Goal: Entertainment & Leisure: Browse casually

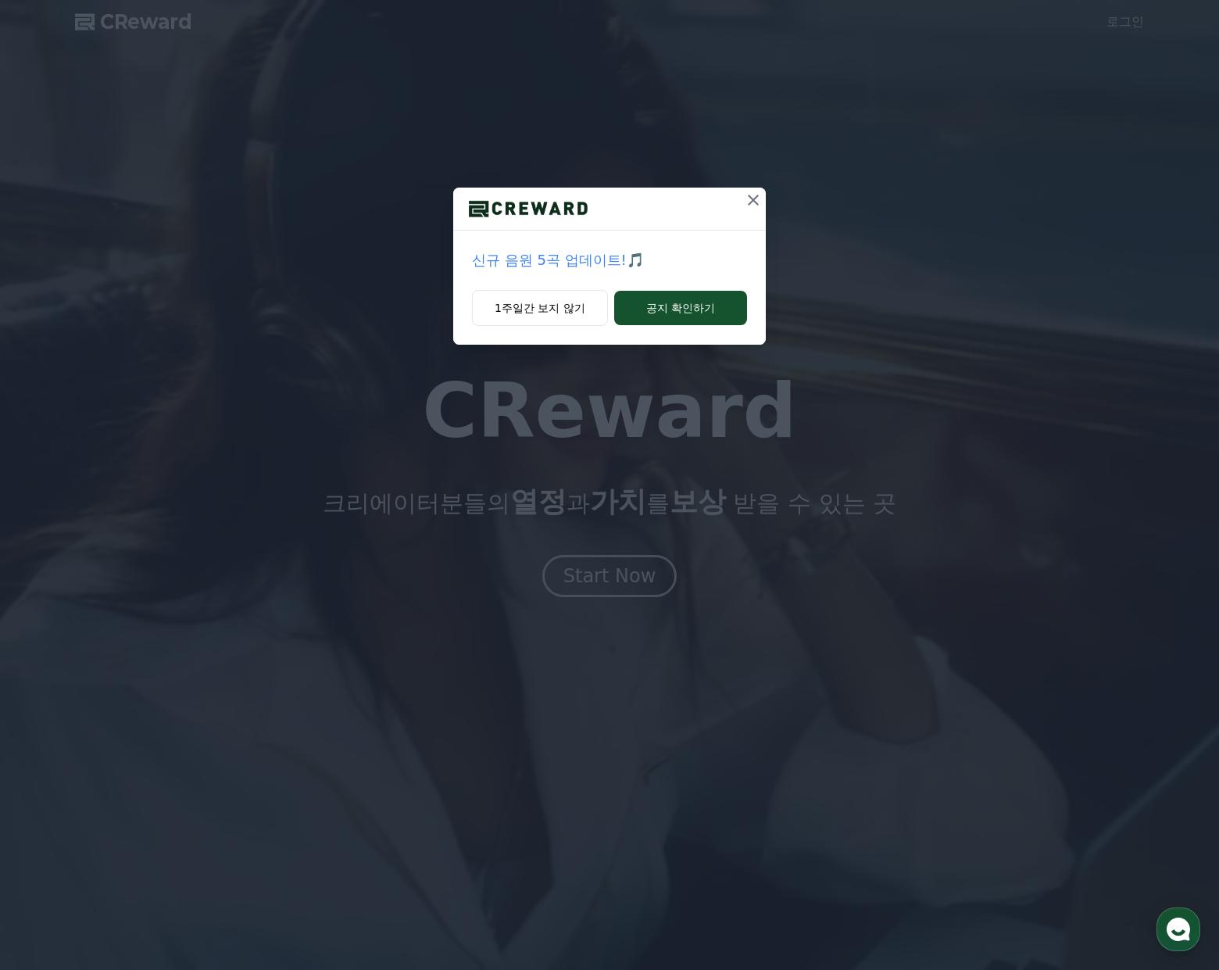
click at [633, 574] on div "신규 음원 5곡 업데이트!🎵 1주일간 보지 않기 공지 확인하기" at bounding box center [609, 485] width 1219 height 970
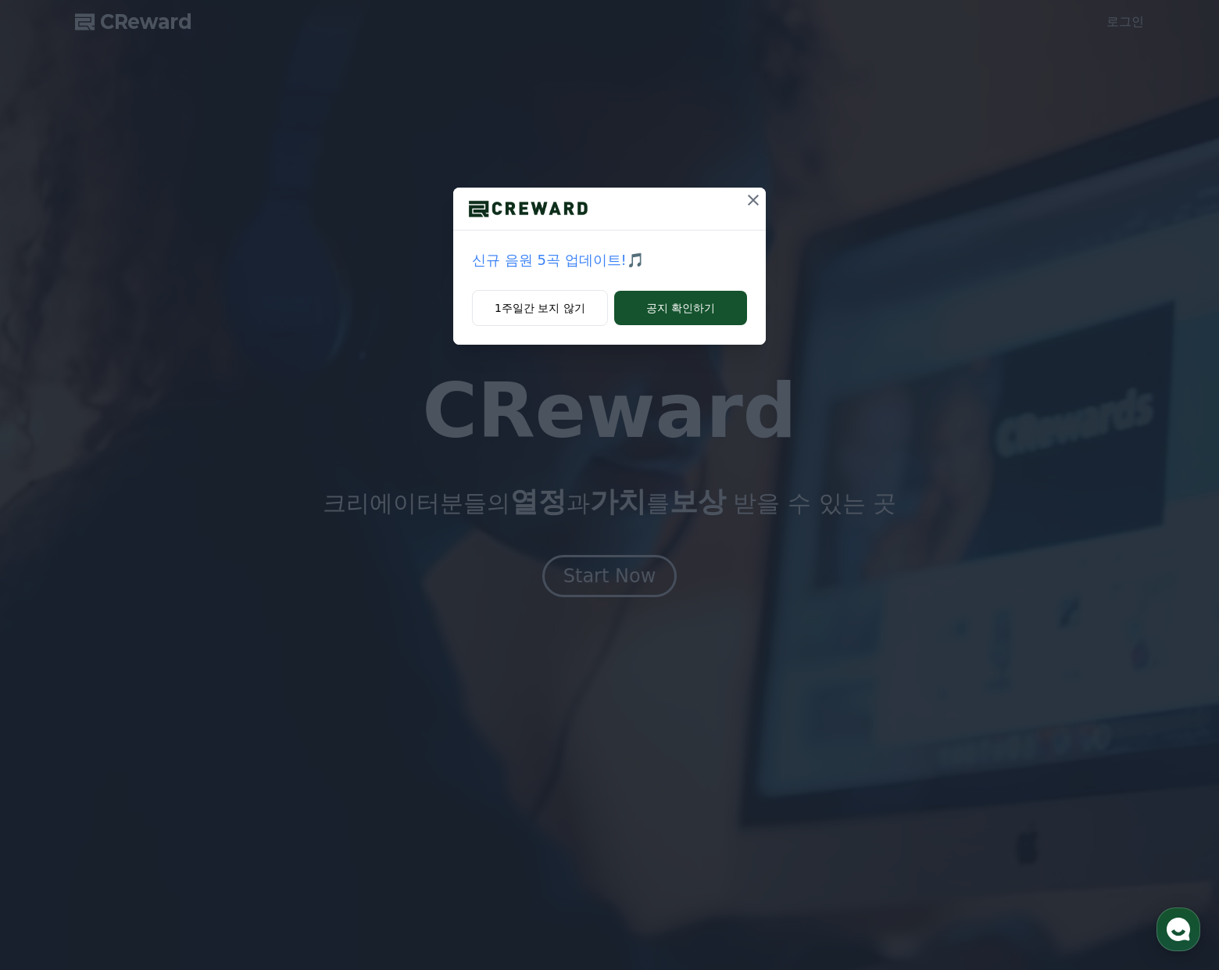
click at [760, 193] on icon at bounding box center [753, 200] width 19 height 19
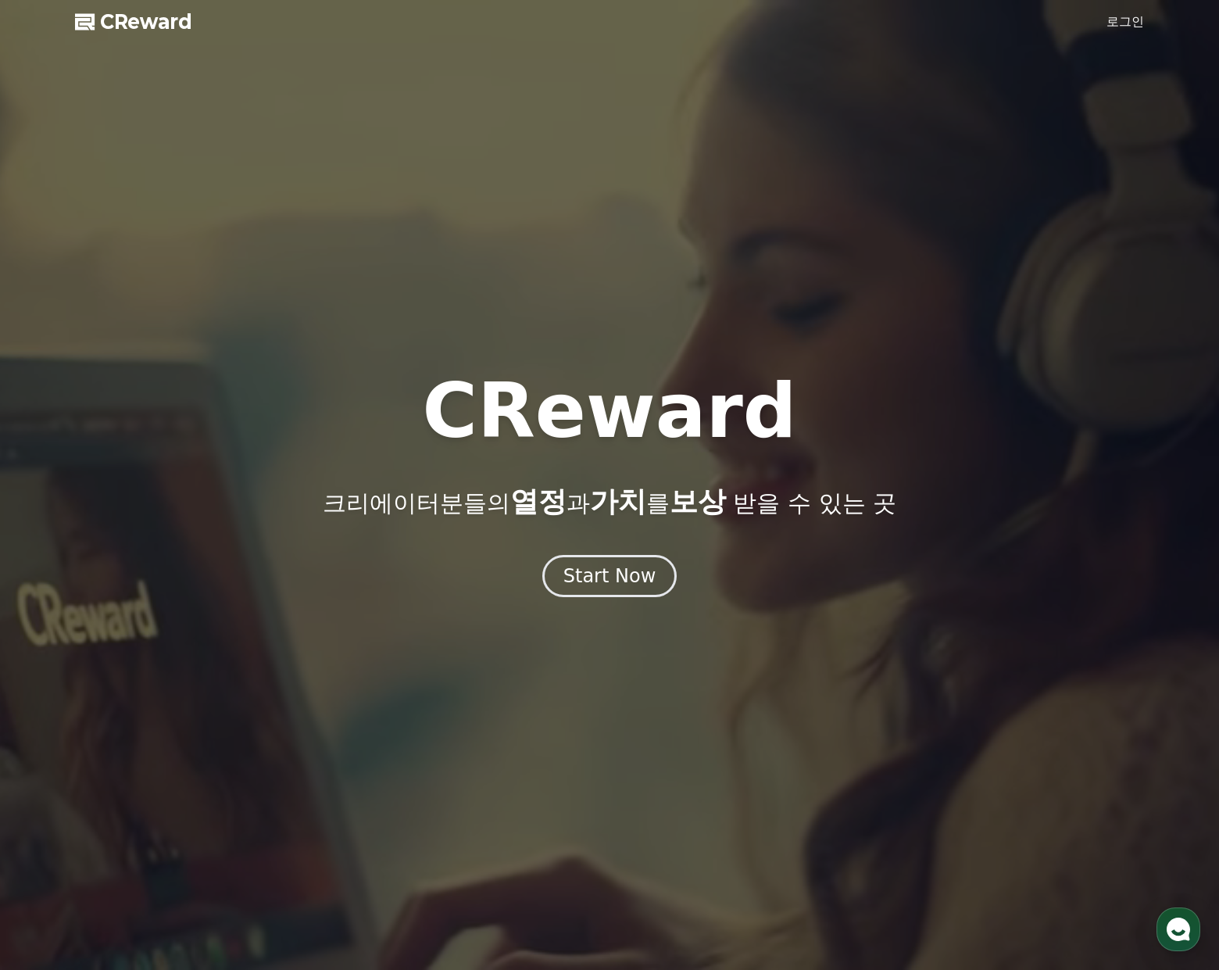
click at [606, 622] on div at bounding box center [609, 485] width 1219 height 970
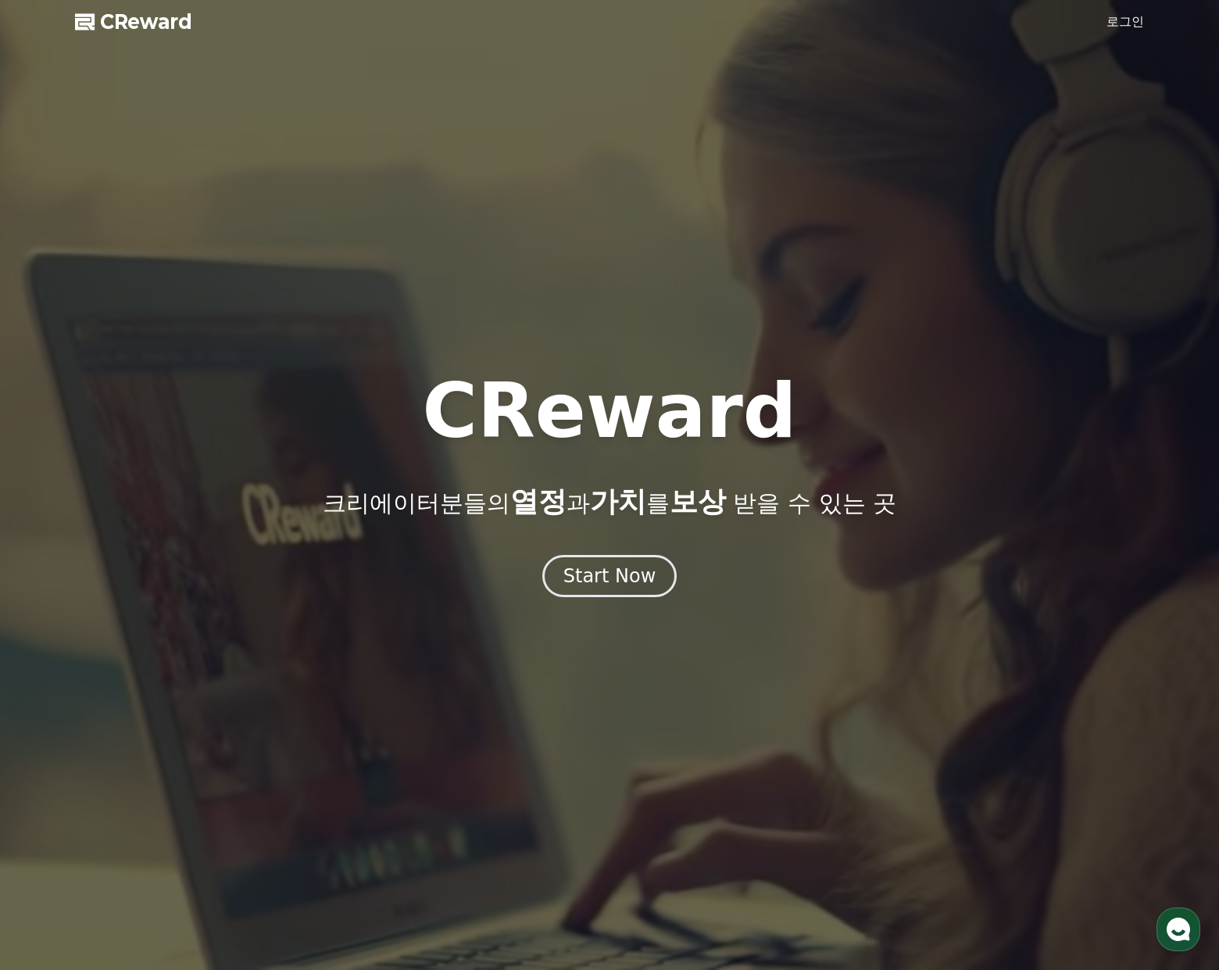
click at [607, 602] on div at bounding box center [609, 485] width 1219 height 970
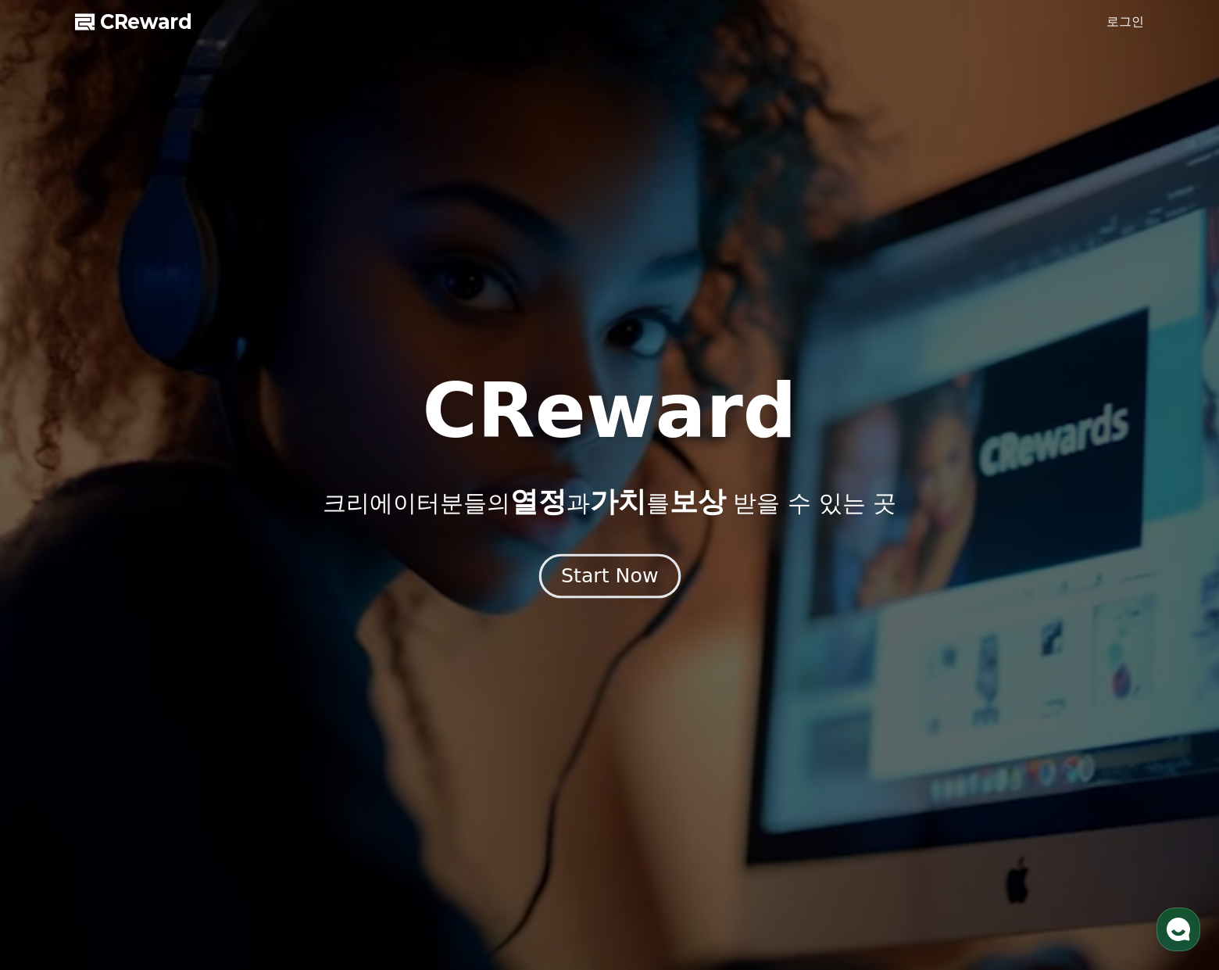
click at [622, 573] on div "Start Now" at bounding box center [609, 576] width 97 height 27
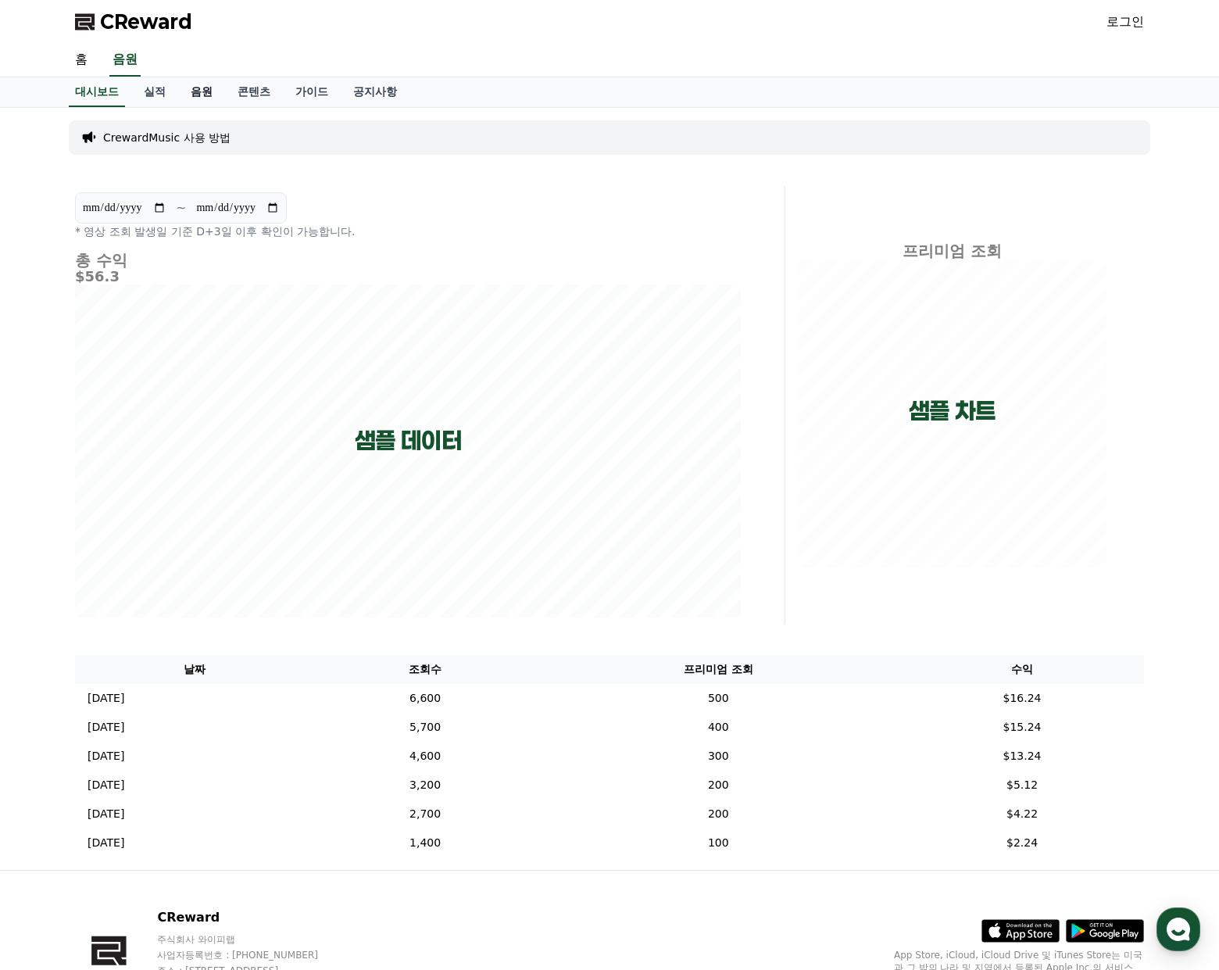
click at [188, 95] on link "음원" at bounding box center [201, 92] width 47 height 30
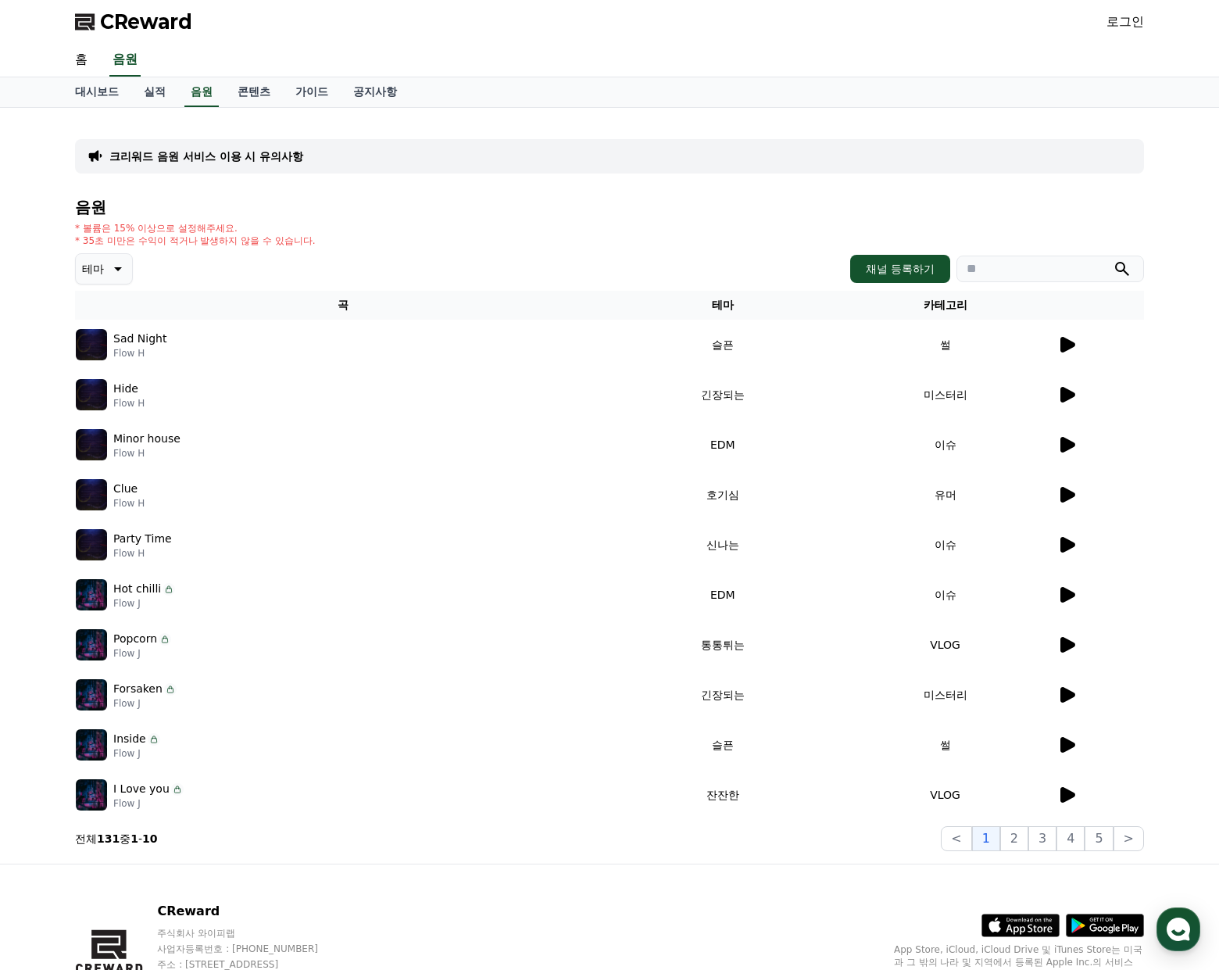
click at [1067, 545] on icon at bounding box center [1067, 545] width 15 height 16
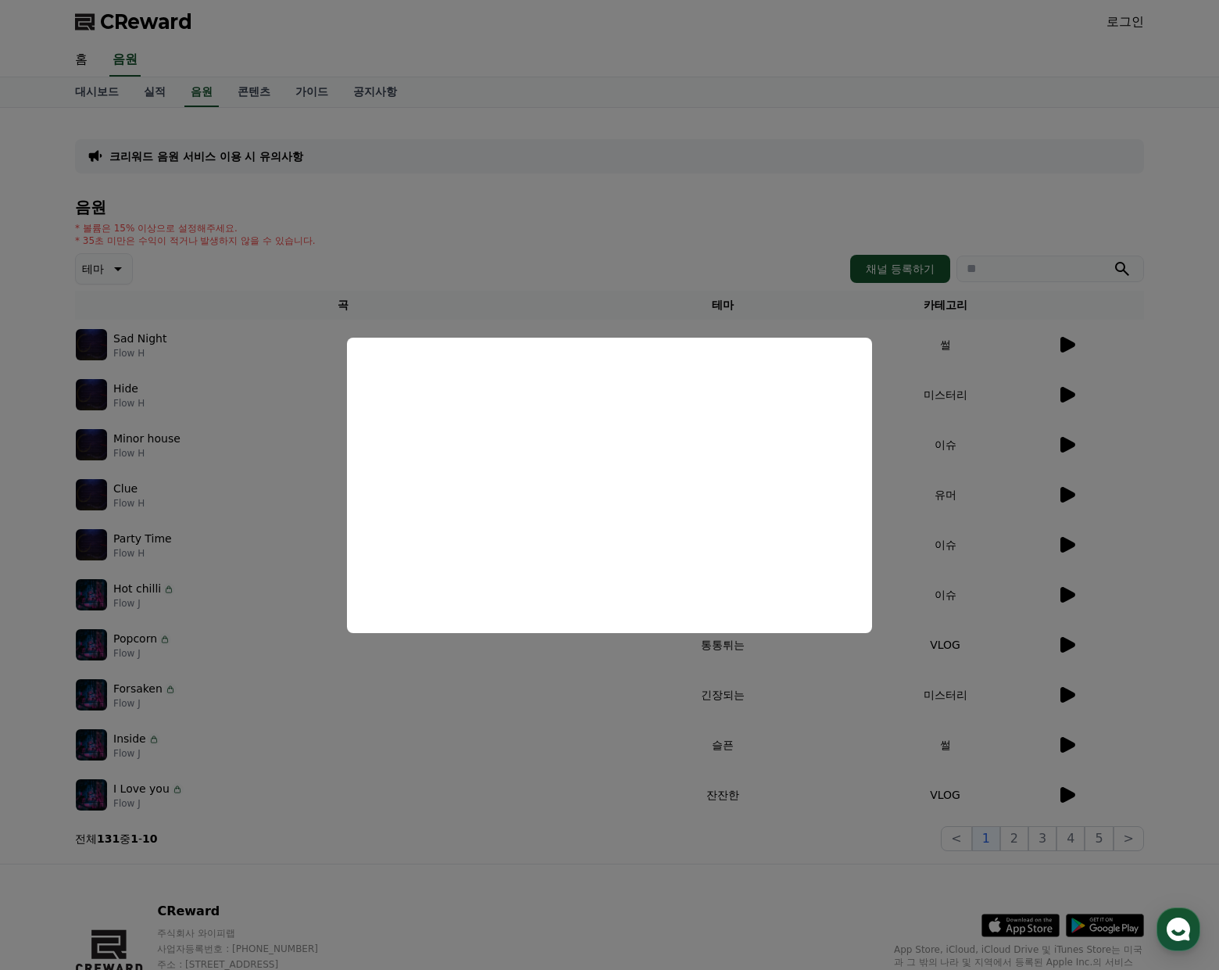
click at [229, 569] on button "close modal" at bounding box center [609, 485] width 1219 height 970
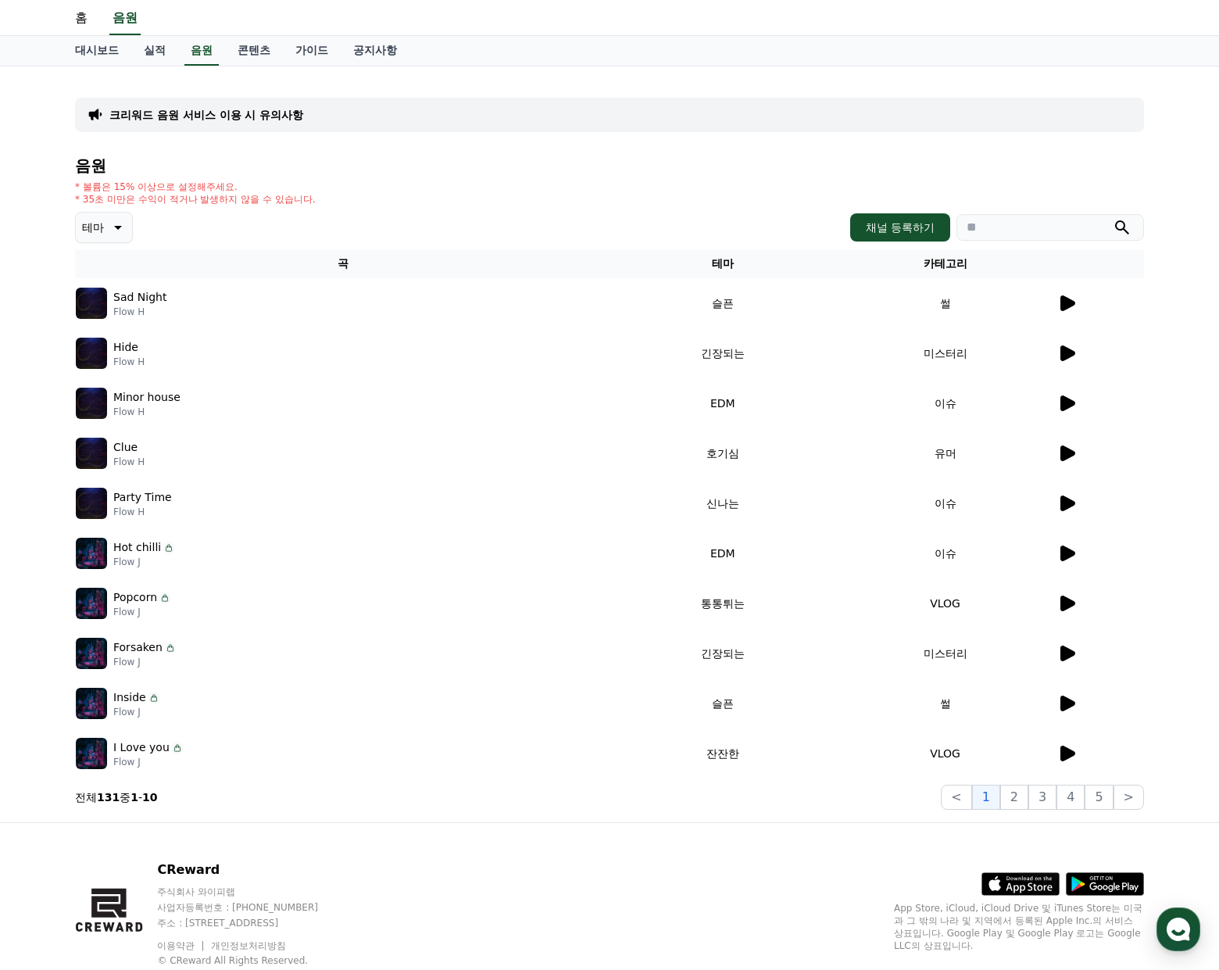
scroll to position [42, 0]
click at [94, 234] on p "테마" at bounding box center [93, 227] width 22 height 22
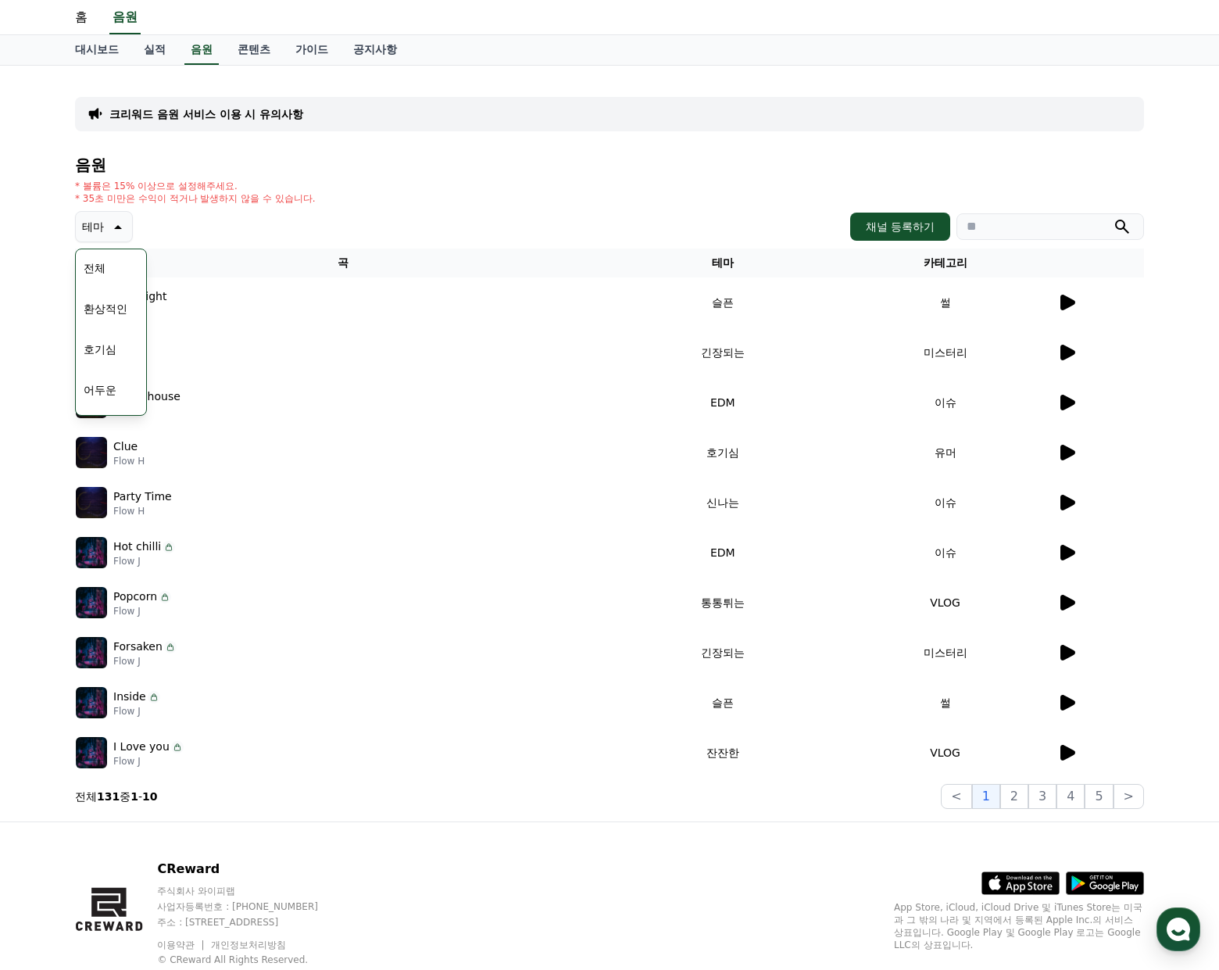
click at [355, 206] on div "음원 * 볼륨은 15% 이상으로 설정해주세요. * 35초 미만은 수익이 적거나 발생하지 않을 수 있습니다. 테마 테마 전체 환상적인 호기심 어…" at bounding box center [609, 482] width 1069 height 652
click at [1061, 756] on icon at bounding box center [1067, 753] width 15 height 16
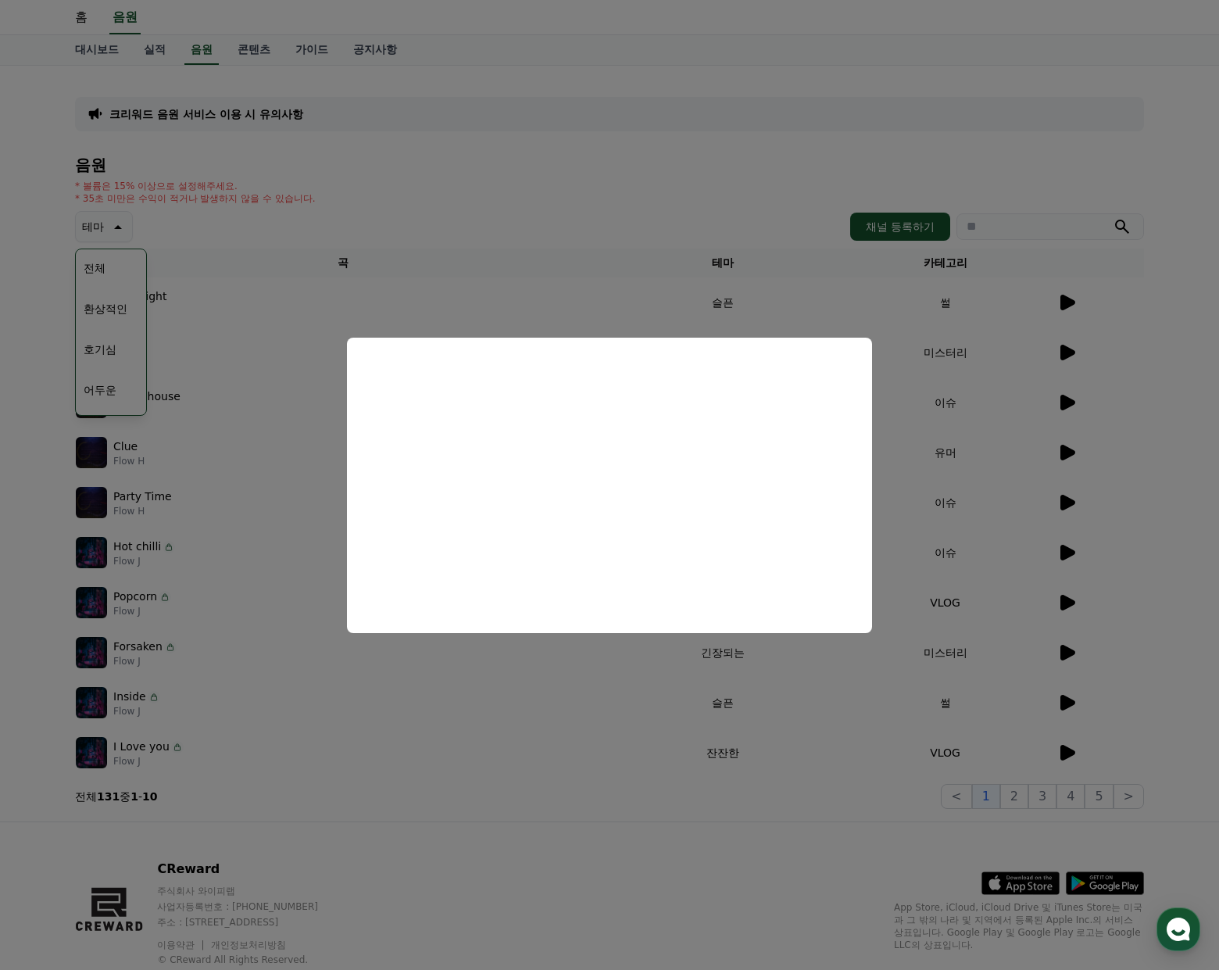
click at [802, 772] on button "close modal" at bounding box center [609, 485] width 1219 height 970
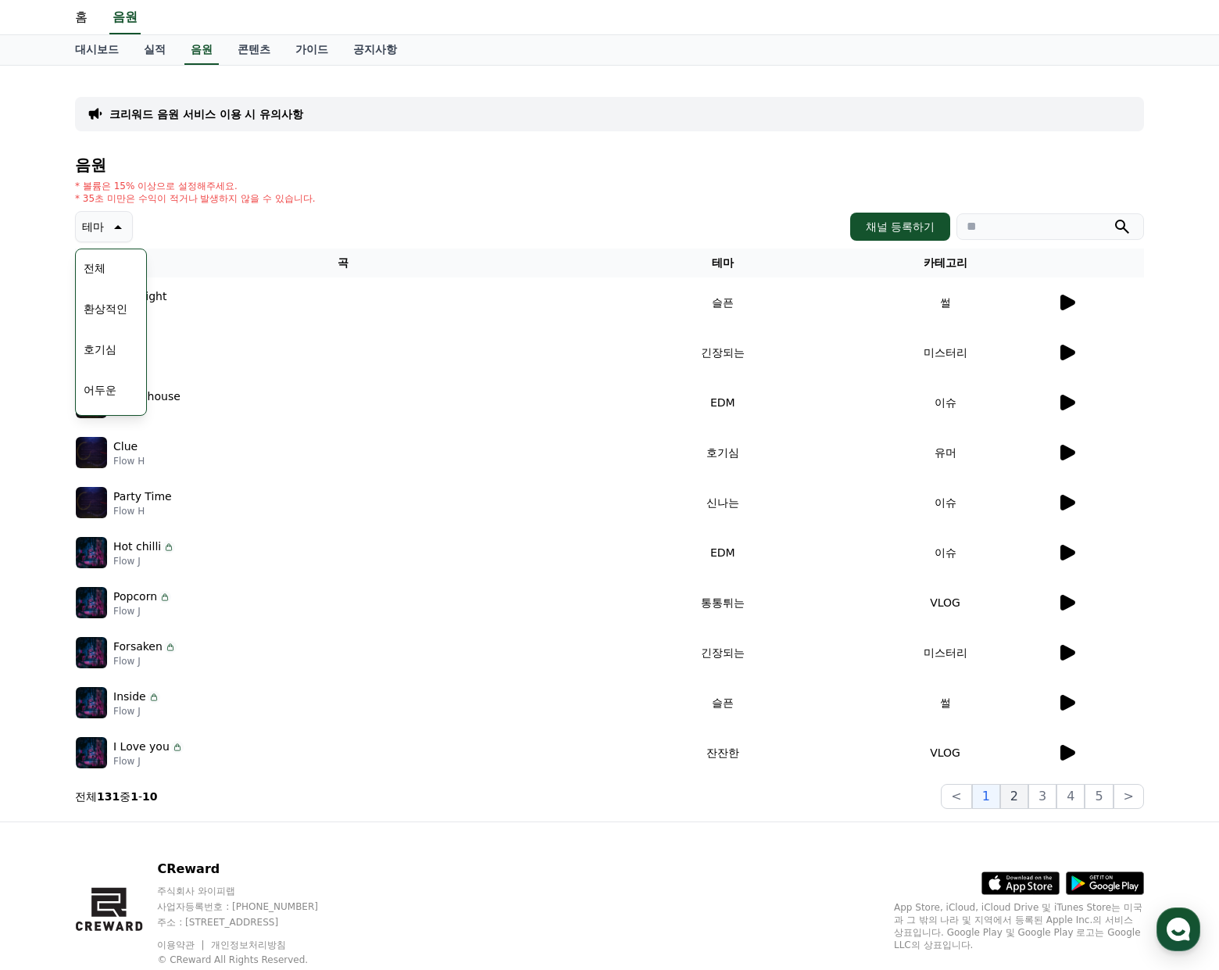
click at [1028, 800] on button "2" at bounding box center [1042, 796] width 28 height 25
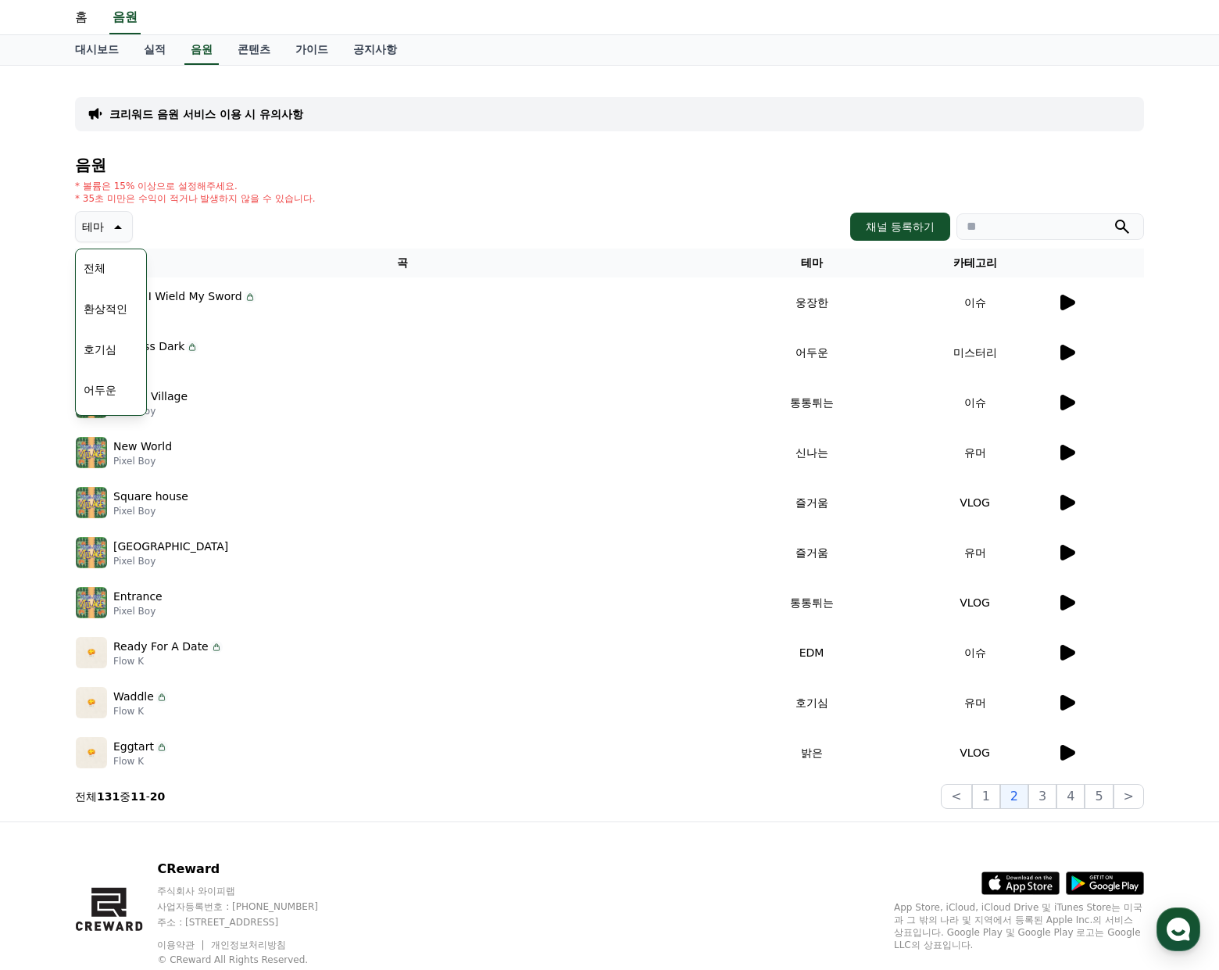
click at [1069, 400] on icon at bounding box center [1067, 403] width 15 height 16
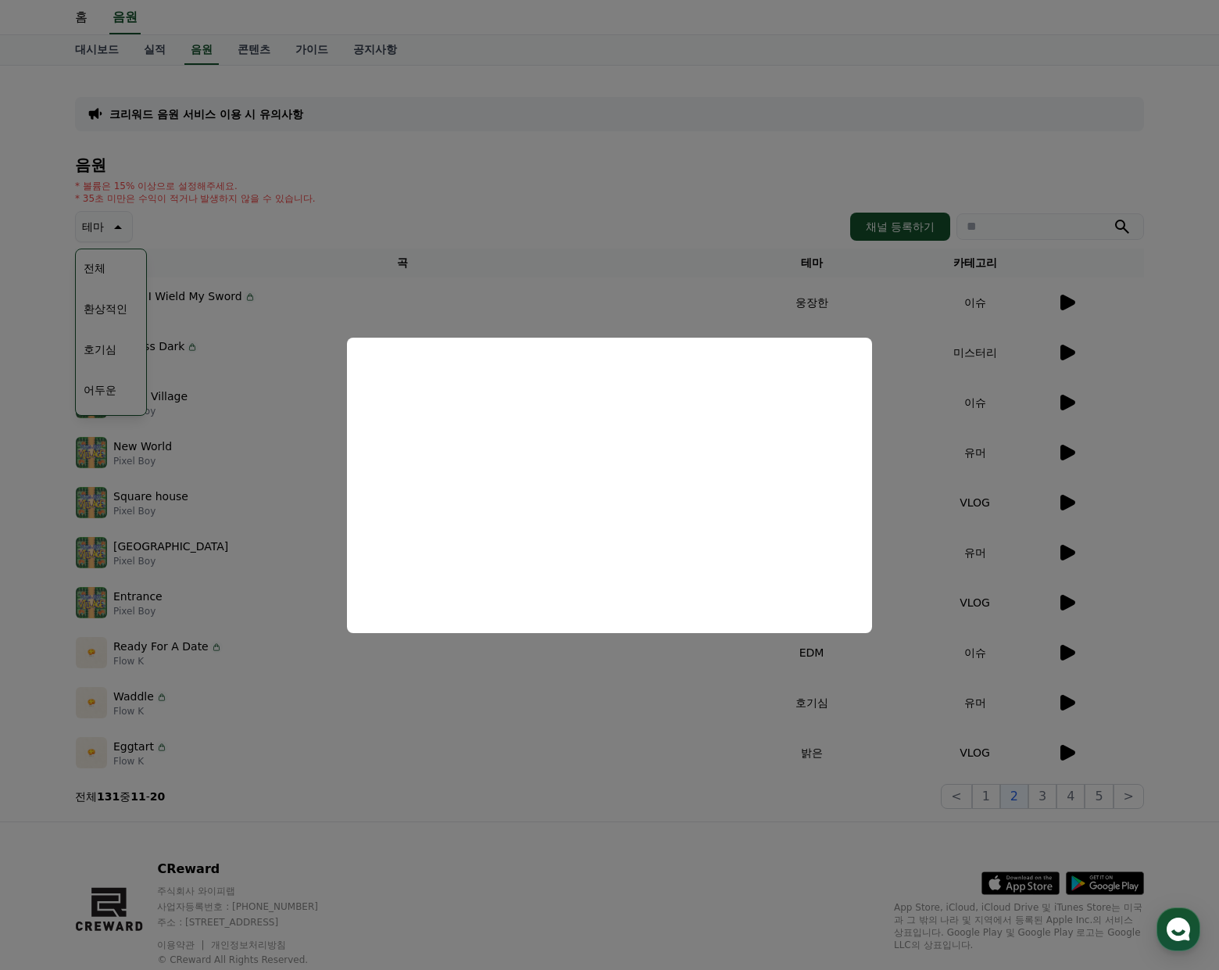
click at [1041, 781] on button "close modal" at bounding box center [609, 485] width 1219 height 970
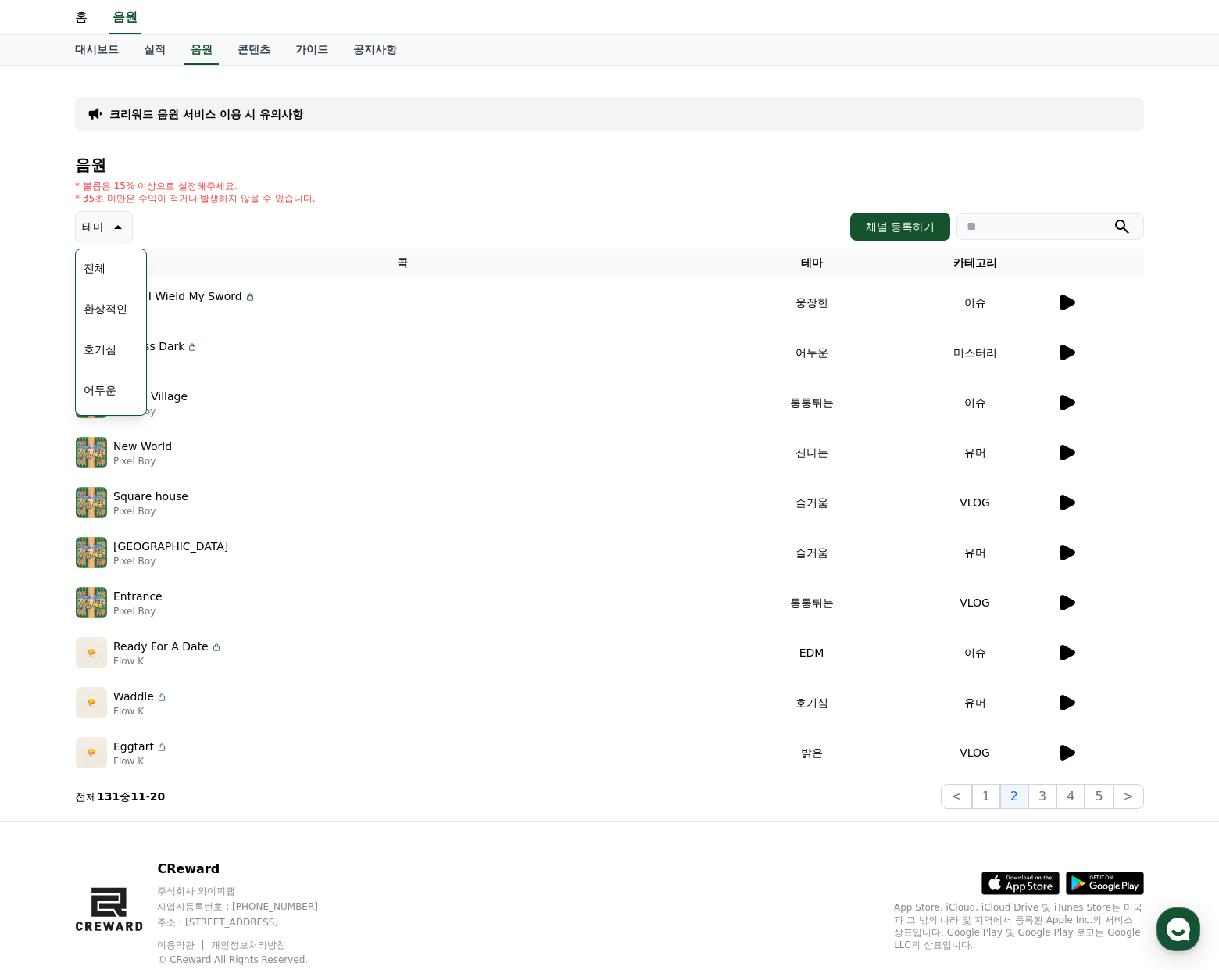
click at [1070, 756] on icon at bounding box center [1067, 753] width 15 height 16
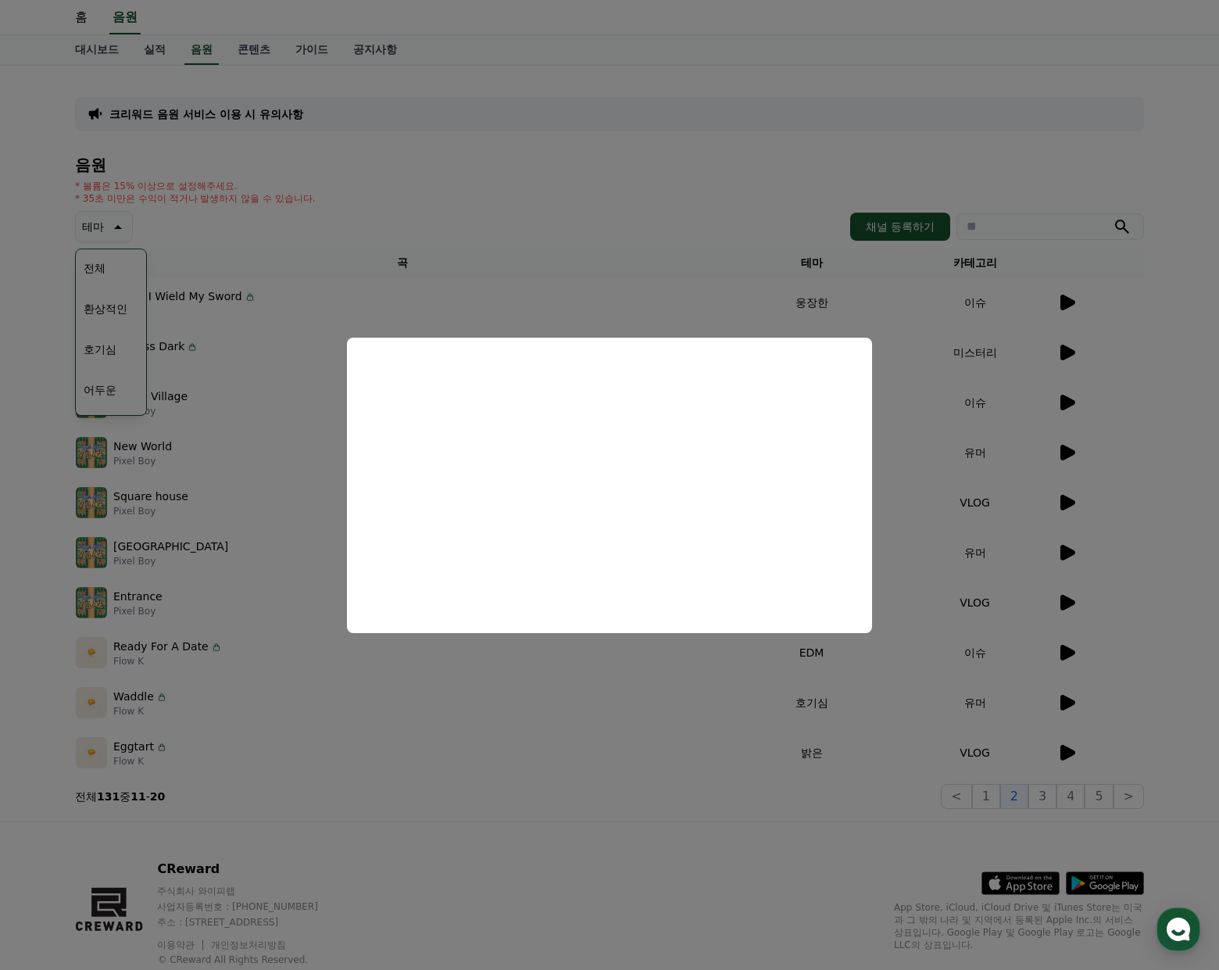
click at [996, 824] on button "close modal" at bounding box center [609, 485] width 1219 height 970
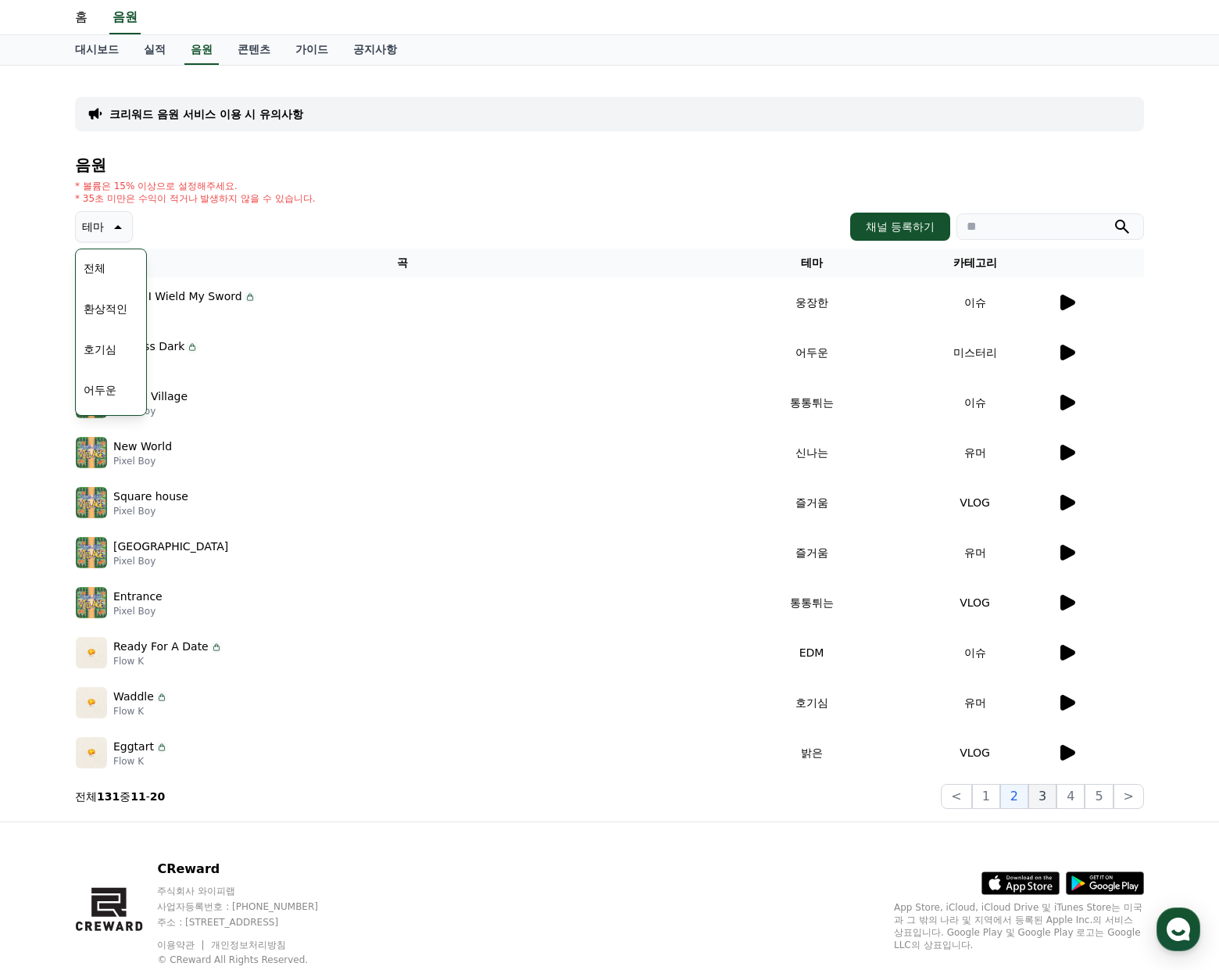
click at [1085, 795] on button "3" at bounding box center [1099, 796] width 28 height 25
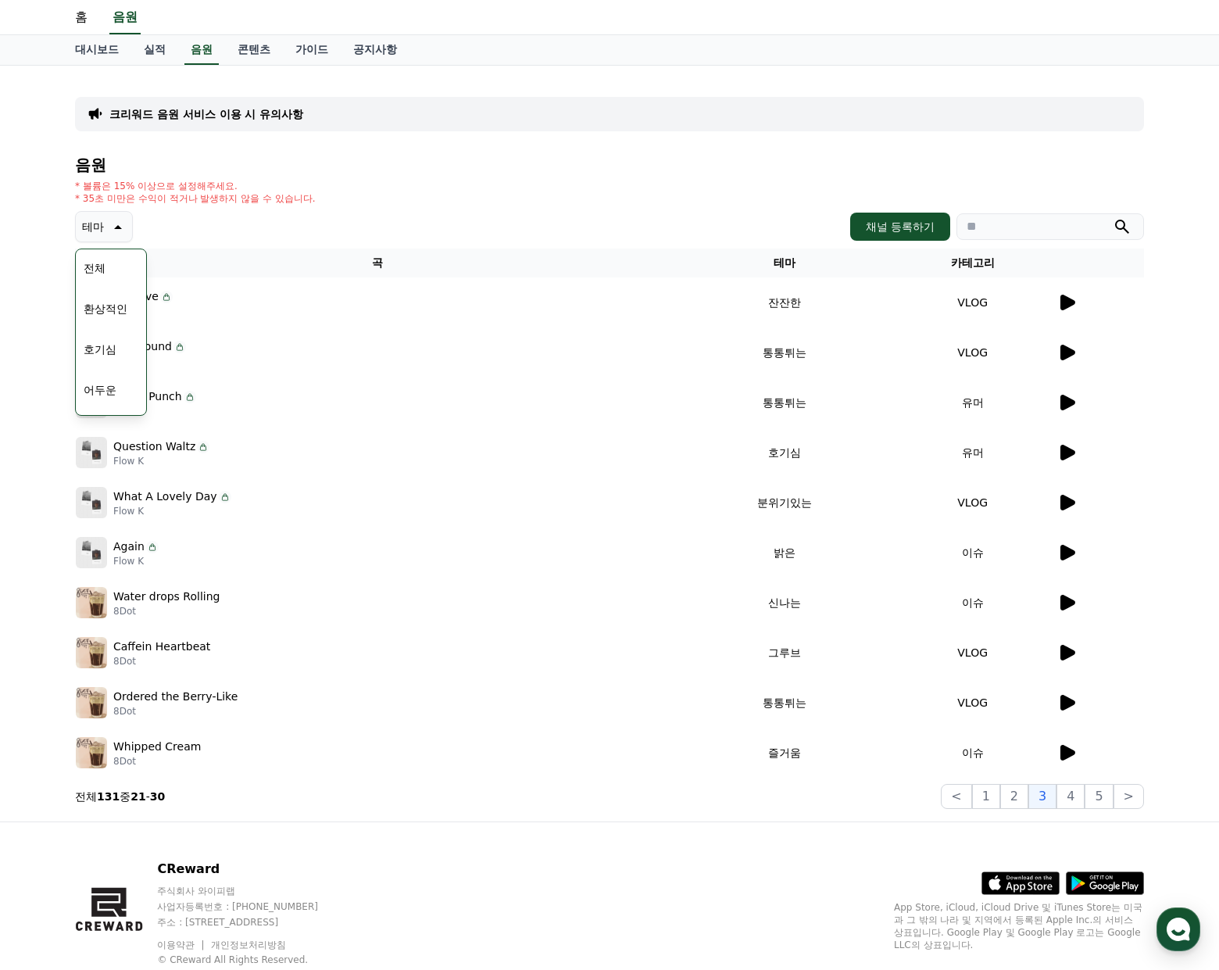
click at [1075, 356] on icon at bounding box center [1066, 352] width 19 height 19
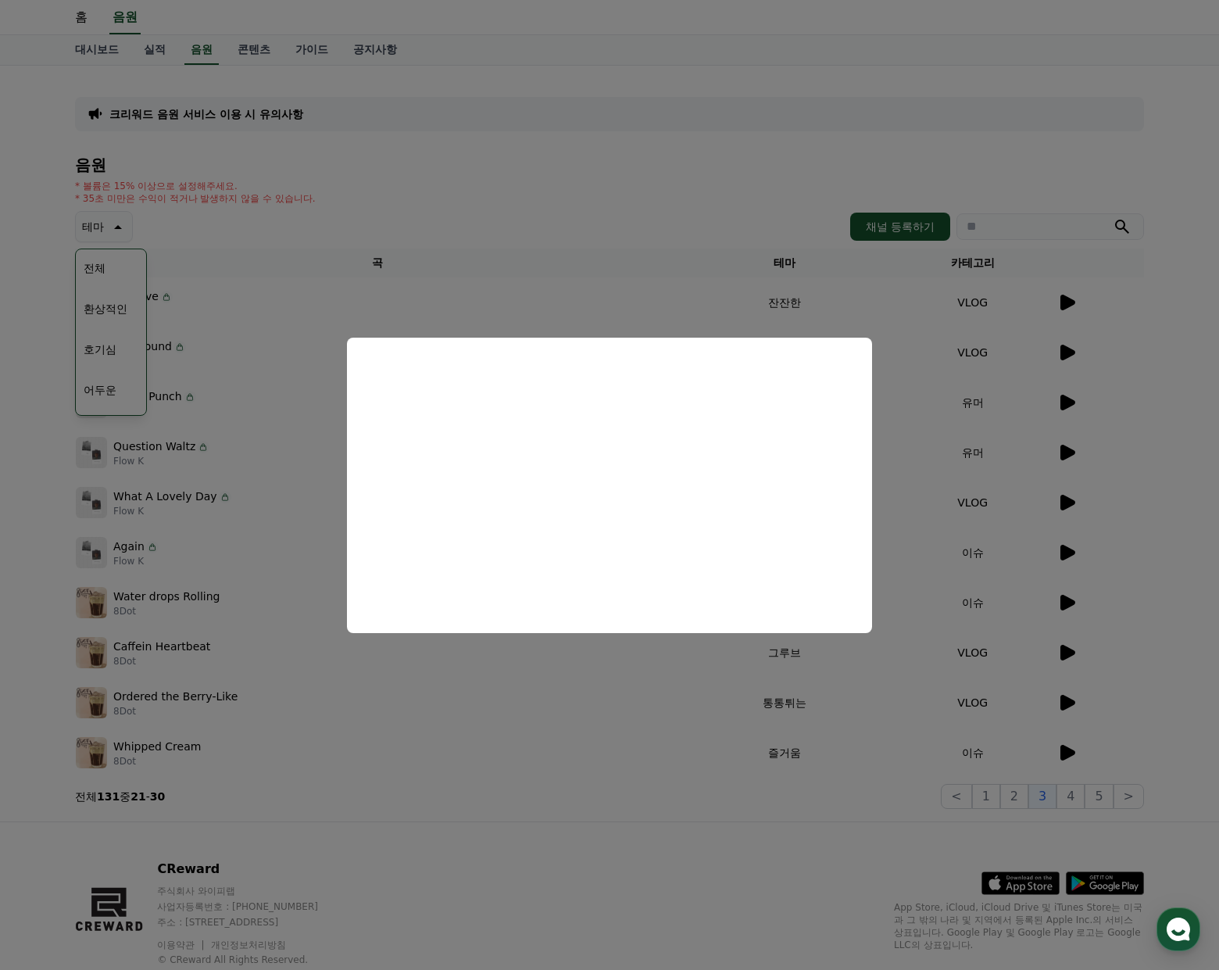
click at [638, 707] on button "close modal" at bounding box center [609, 485] width 1219 height 970
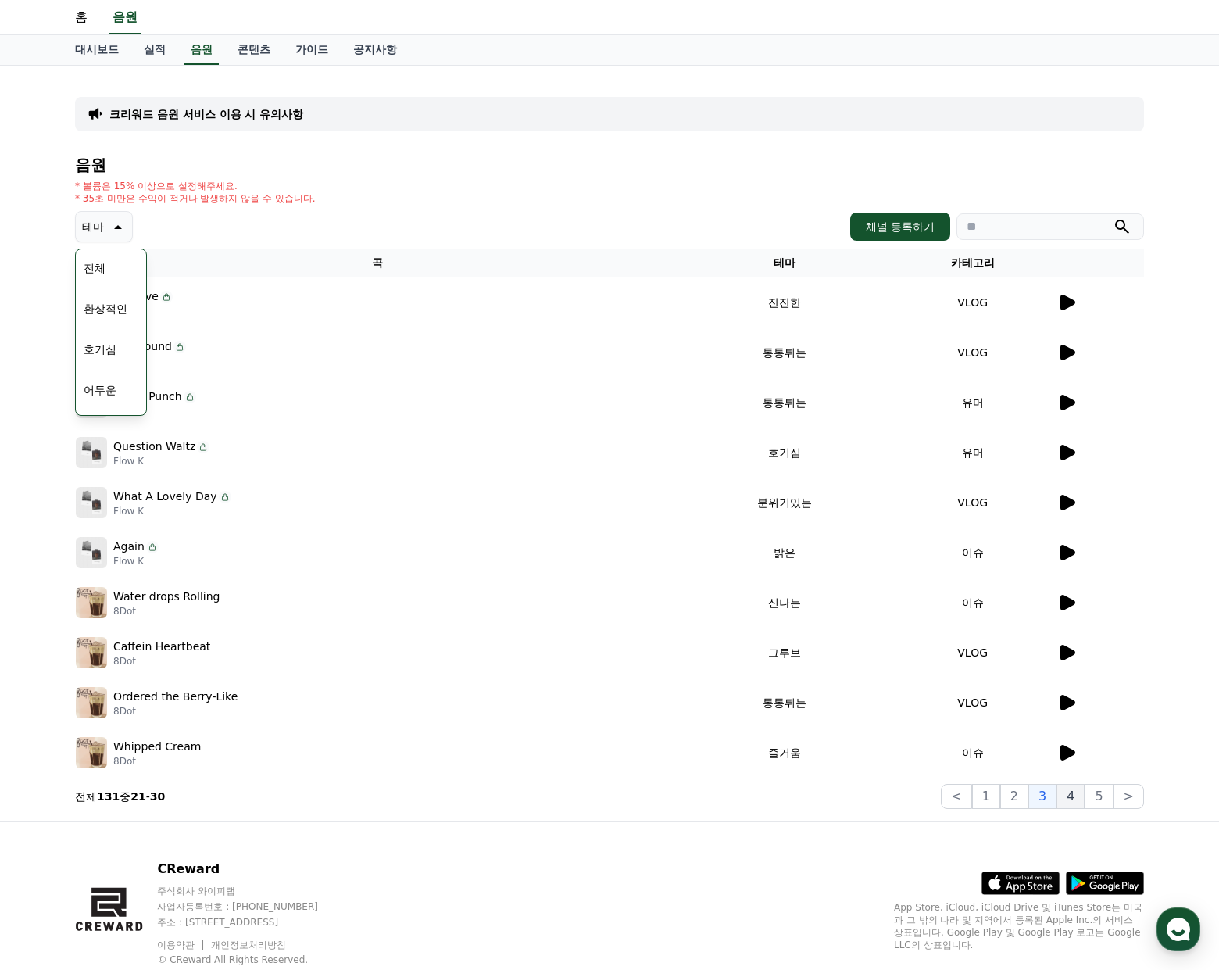
click at [1062, 789] on button "4" at bounding box center [1070, 796] width 28 height 25
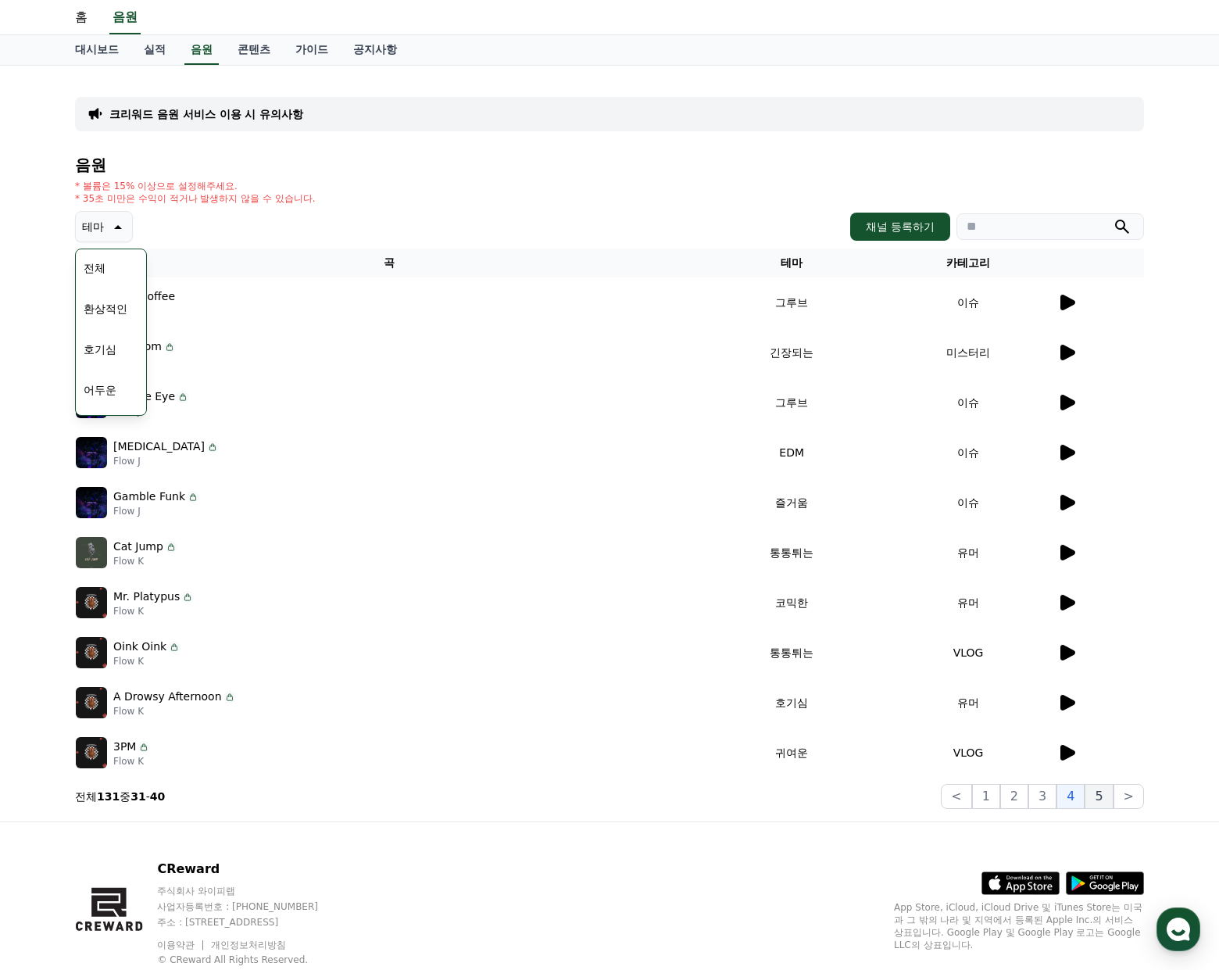
click at [1106, 802] on button "5" at bounding box center [1099, 796] width 28 height 25
